Goal: Complete application form: Complete application form

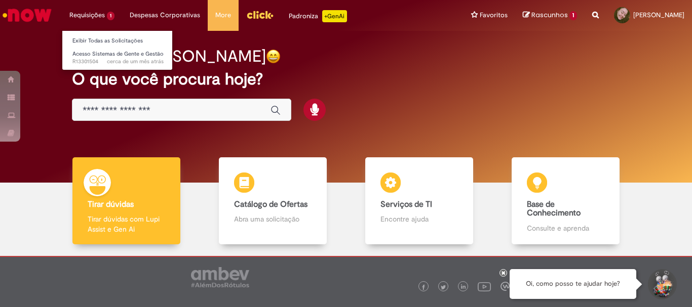
click at [95, 14] on li "Requisições 1 Exibir Todas as Solicitações Acesso Sistemas de Gente e Gestão ce…" at bounding box center [92, 15] width 60 height 30
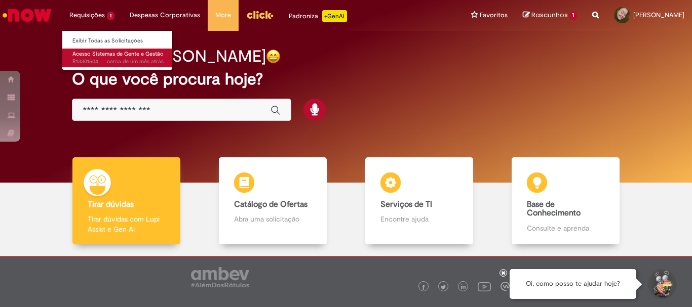
click at [108, 52] on span "Acesso Sistemas de Gente e Gestão" at bounding box center [117, 54] width 91 height 8
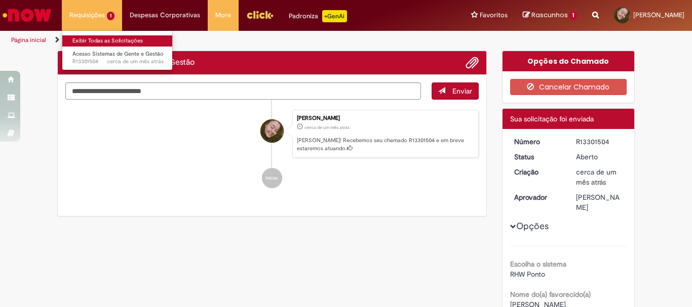
click at [155, 38] on link "Exibir Todas as Solicitações" at bounding box center [117, 40] width 111 height 11
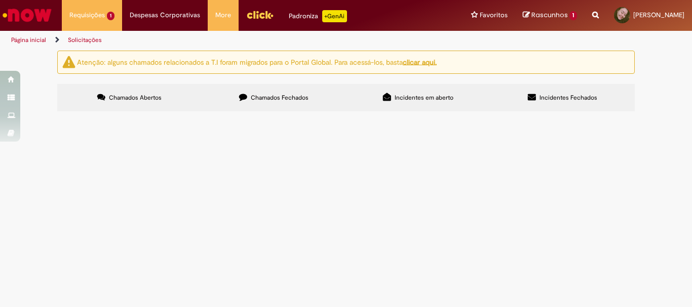
click at [285, 94] on span "Chamados Fechados" at bounding box center [280, 98] width 58 height 8
click at [0, 0] on span "Solicito acesso ao sistema FPW Folha para as unidades de Blumenau,Balneário Cam…" at bounding box center [0, 0] width 0 height 0
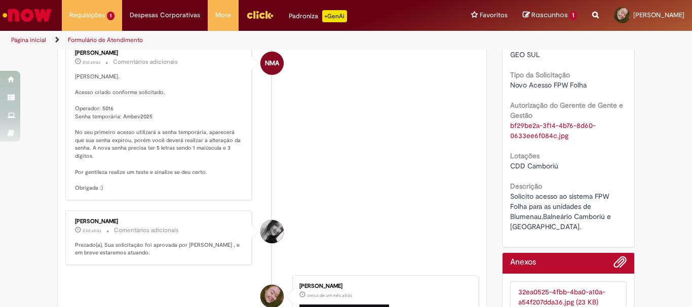
scroll to position [507, 0]
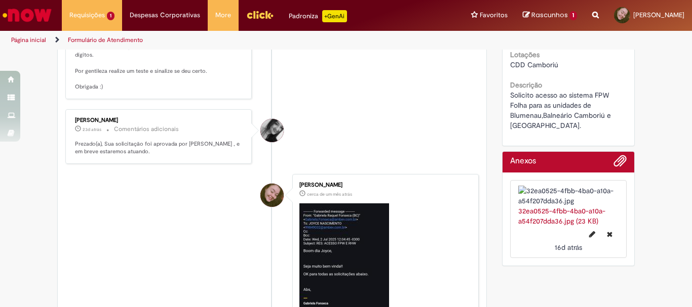
drag, startPoint x: 69, startPoint y: 129, endPoint x: 159, endPoint y: 142, distance: 91.1
click at [159, 96] on div "Neilyse Moraes Almeida 21d atrás 21 dias atrás Comentários adicionais Olá, Joyc…" at bounding box center [158, 20] width 180 height 152
copy p "Operador: 5016 Senha temporária: Ambev2025"
click at [141, 91] on p "Olá, Joyce. Acesso criado conforme solicitado. Operador: 5016 Senha temporária:…" at bounding box center [159, 32] width 169 height 120
drag, startPoint x: 88, startPoint y: 170, endPoint x: 96, endPoint y: 176, distance: 9.8
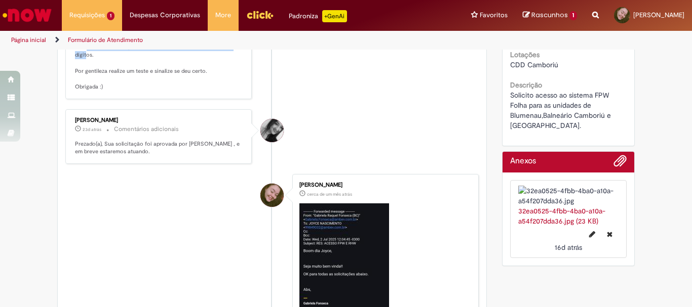
click at [96, 91] on p "Olá, Joyce. Acesso criado conforme solicitado. Operador: 5016 Senha temporária:…" at bounding box center [159, 32] width 169 height 120
click at [17, 16] on img "Ir para a Homepage" at bounding box center [27, 15] width 52 height 20
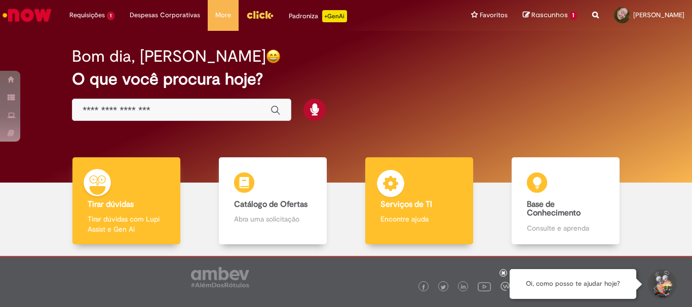
click at [429, 229] on div "Serviços de TI Serviços de TI Encontre ajuda" at bounding box center [418, 202] width 107 height 88
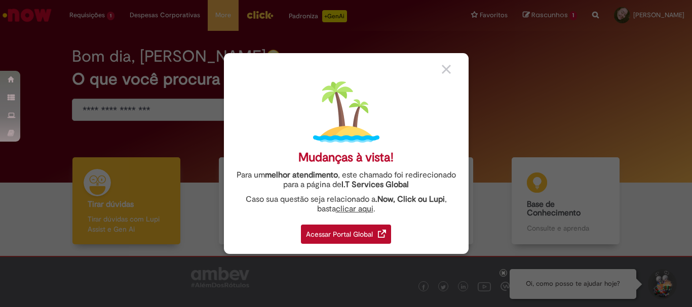
click at [329, 236] on div "Acessar Portal Global" at bounding box center [346, 234] width 90 height 19
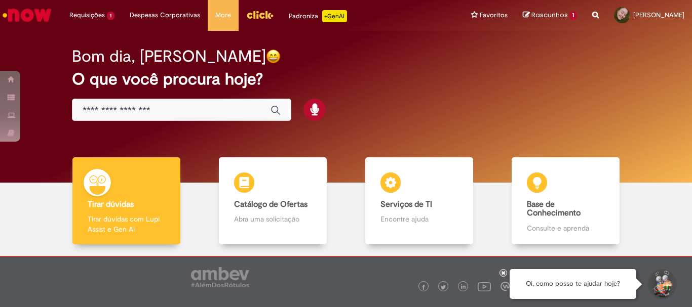
click at [236, 112] on input "Basta digitar aqui" at bounding box center [172, 111] width 178 height 12
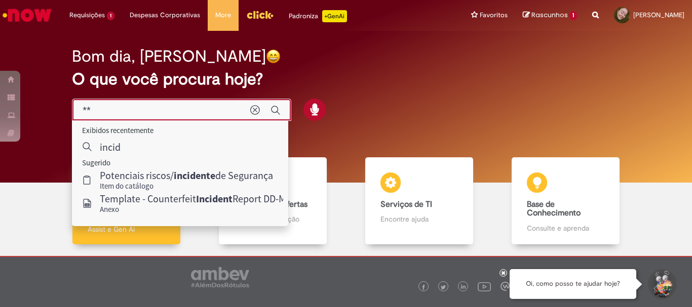
type input "*"
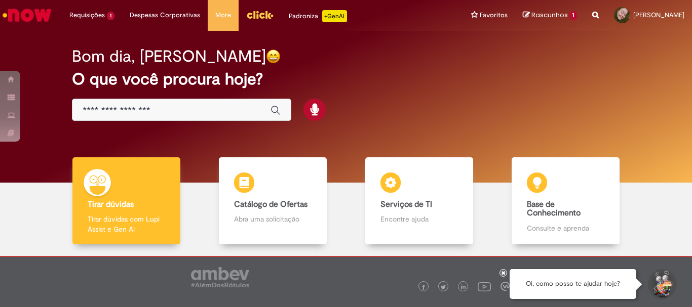
click at [564, 14] on link "Rascunhos 1" at bounding box center [550, 16] width 54 height 10
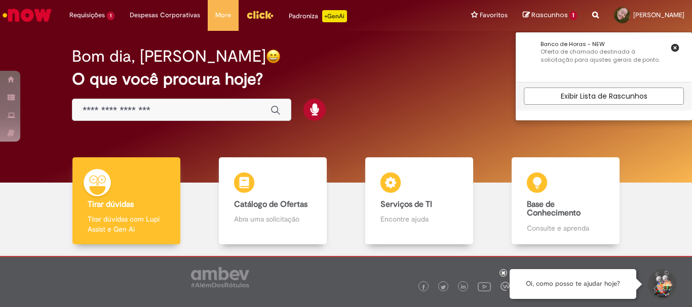
click at [53, 80] on div "Bom dia, Joyce O que você procura hoje?" at bounding box center [346, 107] width 677 height 152
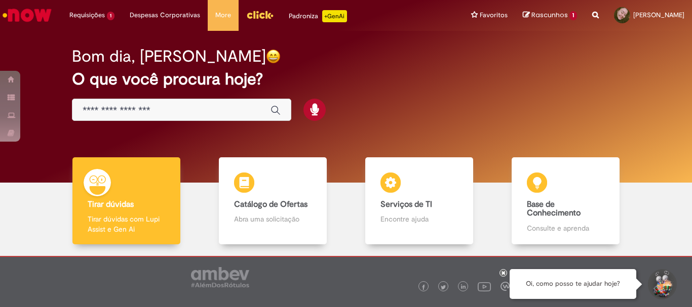
click at [538, 15] on span "Rascunhos" at bounding box center [549, 15] width 36 height 10
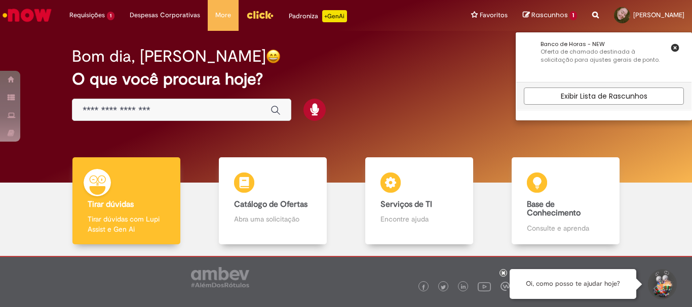
click at [489, 84] on h2 "O que você procura hoje?" at bounding box center [346, 79] width 548 height 18
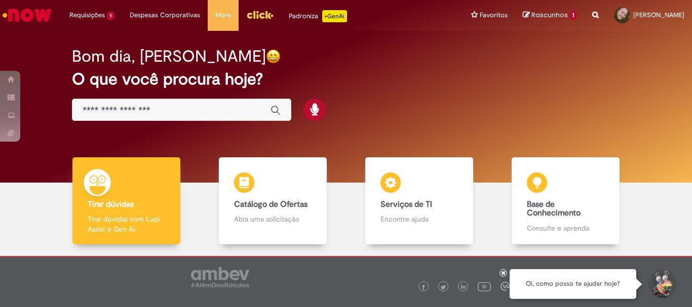
click at [561, 7] on div "Rascunhos 1 Banco de Horas - NEW Oferta de chamado destinada à solicitação para…" at bounding box center [549, 15] width 69 height 31
click at [562, 14] on span "Rascunhos" at bounding box center [549, 15] width 36 height 10
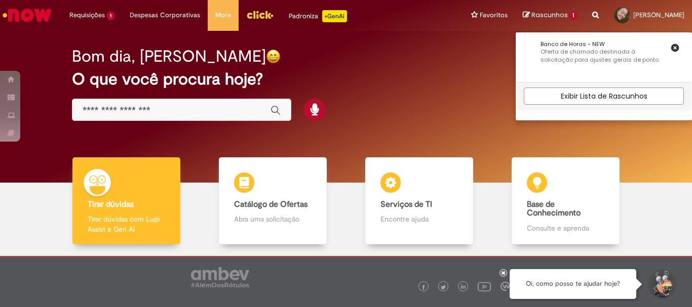
click at [496, 66] on div "Bom dia, Joyce O que você procura hoje?" at bounding box center [346, 85] width 584 height 86
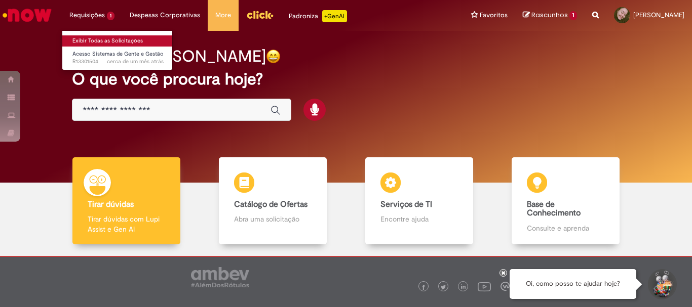
click at [109, 38] on link "Exibir Todas as Solicitações" at bounding box center [117, 40] width 111 height 11
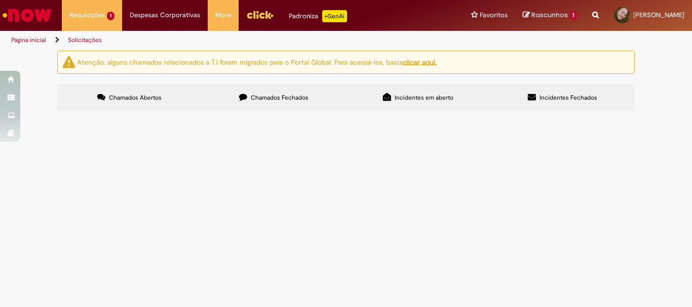
click at [272, 98] on span "Chamados Fechados" at bounding box center [280, 98] width 58 height 8
click at [418, 93] on label "Incidentes em aberto" at bounding box center [418, 97] width 144 height 27
click at [553, 102] on label "Incidentes Fechados" at bounding box center [562, 97] width 144 height 27
click at [0, 0] on button at bounding box center [0, 0] width 0 height 0
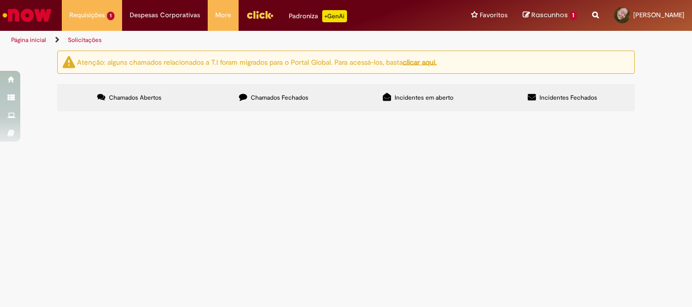
click at [431, 103] on label "Incidentes em aberto" at bounding box center [418, 97] width 144 height 27
click at [0, 0] on span "usando este filtro" at bounding box center [0, 0] width 0 height 0
click at [0, 0] on button at bounding box center [0, 0] width 0 height 0
click at [89, 42] on link "Solicitações" at bounding box center [85, 40] width 34 height 8
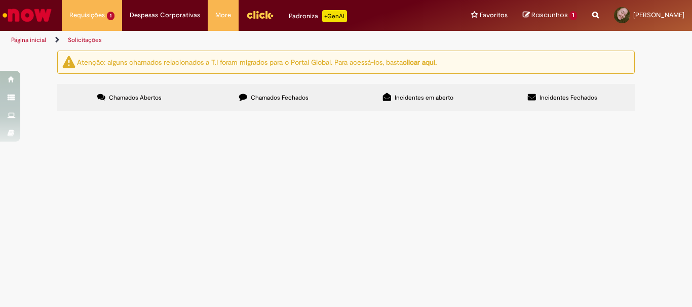
click at [93, 40] on link "Solicitações" at bounding box center [85, 40] width 34 height 8
click at [41, 37] on link "Página inicial" at bounding box center [28, 40] width 35 height 8
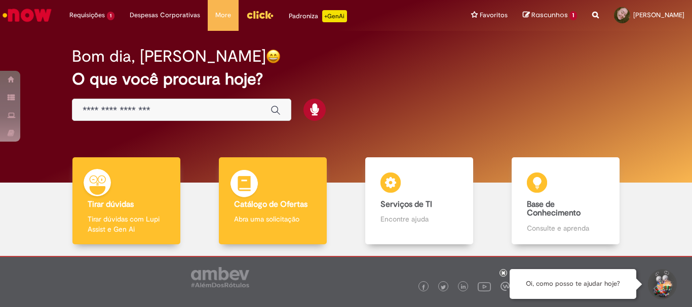
click at [282, 229] on div "Catálogo de Ofertas Catálogo de Ofertas Abra uma solicitação" at bounding box center [272, 202] width 107 height 88
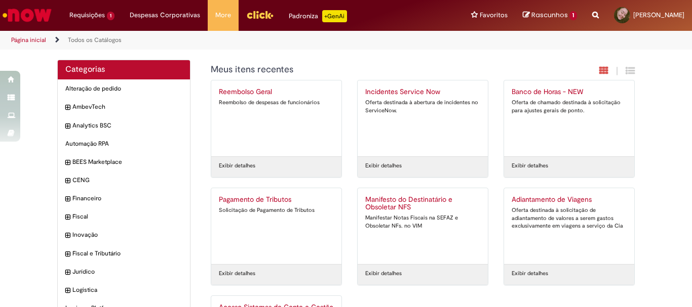
click at [397, 92] on h2 "Incidentes Service Now" at bounding box center [422, 92] width 115 height 8
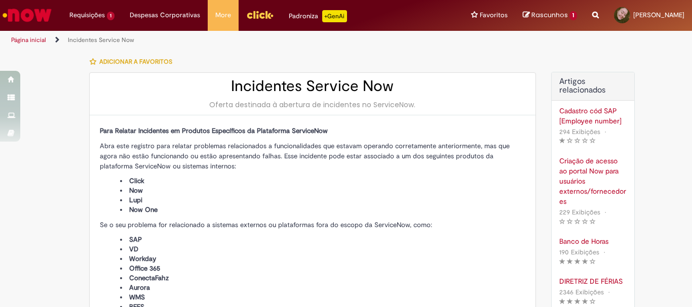
type input "**********"
type input "****"
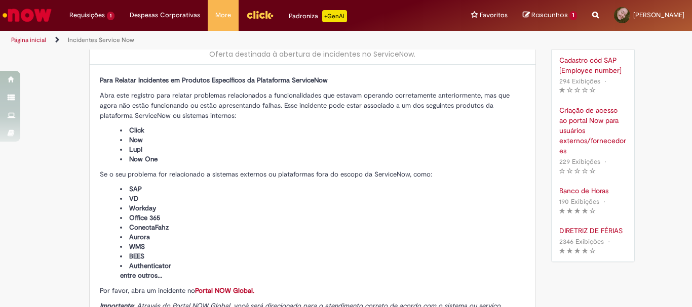
scroll to position [101, 0]
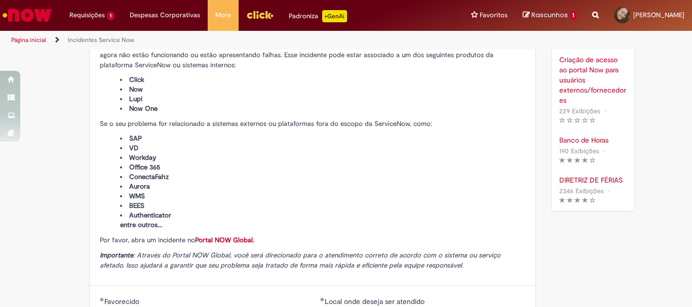
click at [218, 239] on link "Portal NOW Global." at bounding box center [224, 240] width 59 height 9
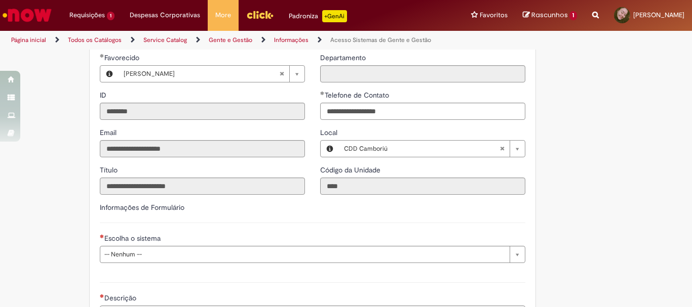
scroll to position [304, 0]
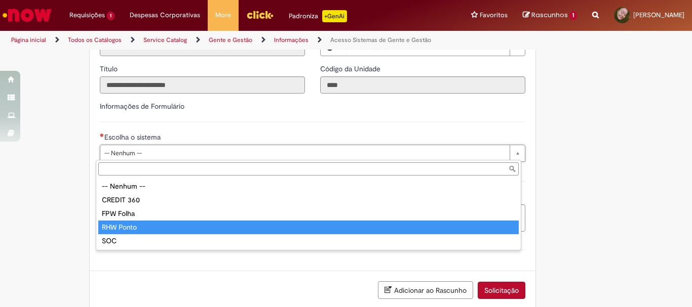
type input "*********"
select select "*********"
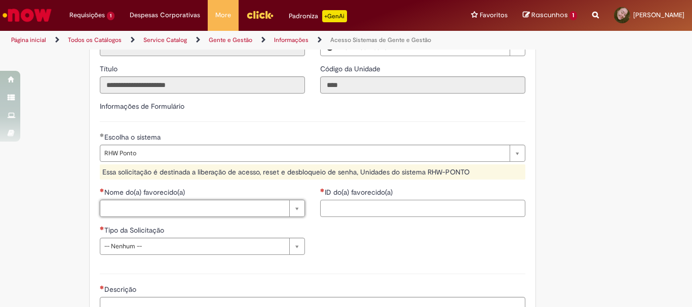
click at [383, 207] on input "ID do(a) favorecido(a)" at bounding box center [422, 208] width 205 height 17
type input "********"
click at [396, 277] on div "Descrição" at bounding box center [312, 298] width 441 height 68
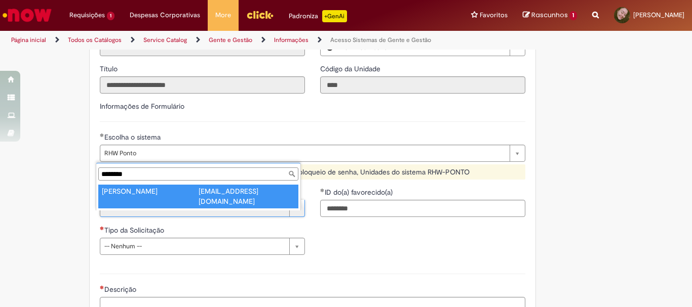
type input "********"
type input "**********"
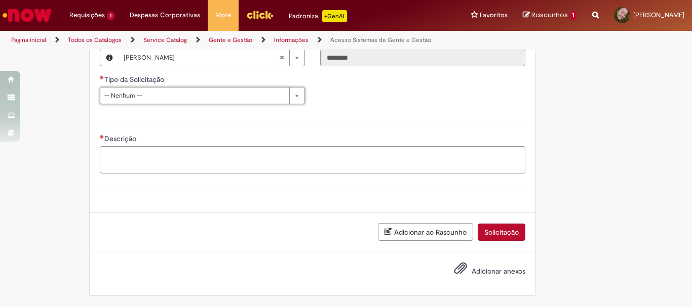
scroll to position [260, 0]
